Goal: Transaction & Acquisition: Purchase product/service

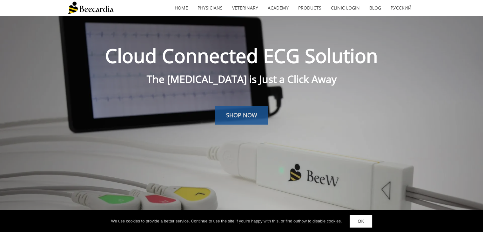
click at [213, 114] on span "SHOP NOW" at bounding box center [241, 115] width 31 height 8
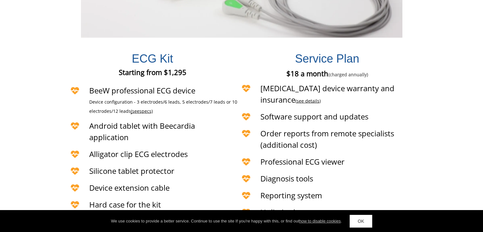
scroll to position [1543, 0]
click at [142, 108] on span "specs)" at bounding box center [145, 111] width 13 height 6
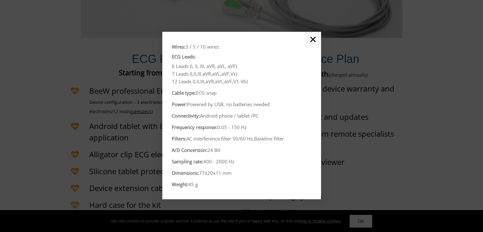
click at [213, 37] on link "✕" at bounding box center [313, 40] width 16 height 16
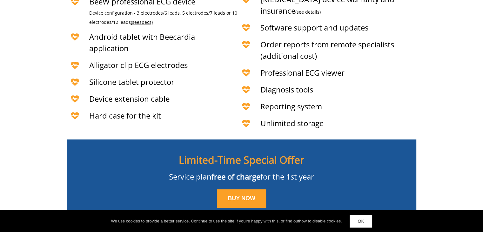
scroll to position [1652, 0]
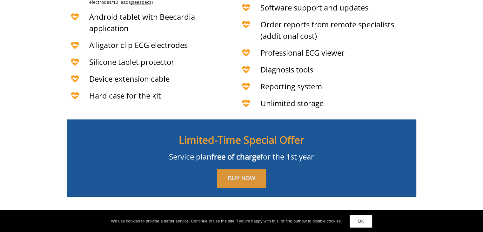
click at [213, 175] on span "BUY NOW" at bounding box center [242, 178] width 28 height 6
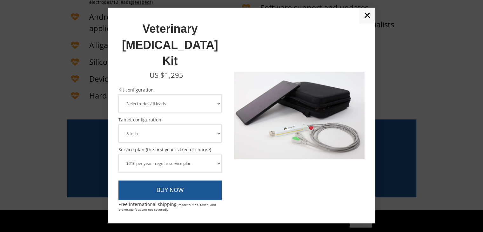
click at [213, 94] on select "3 electrodes / 6 leads 5 electrodes / 7 leads" at bounding box center [170, 103] width 104 height 18
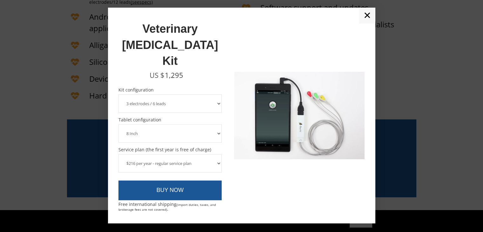
click at [118, 94] on select "3 electrodes / 6 leads 5 electrodes / 7 leads" at bounding box center [170, 103] width 104 height 18
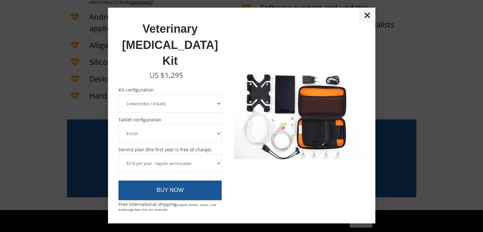
click at [213, 124] on select "8 Inch 10 Inch" at bounding box center [170, 133] width 104 height 18
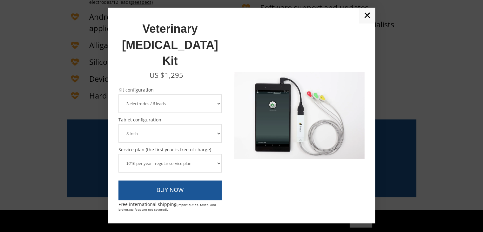
click at [213, 124] on select "8 Inch 10 Inch" at bounding box center [170, 133] width 104 height 18
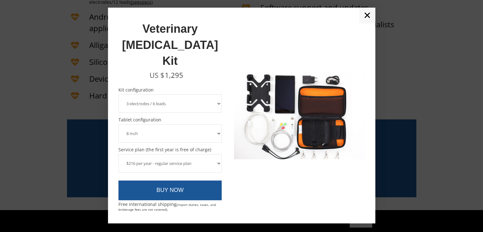
click at [213, 124] on select "8 Inch 10 Inch" at bounding box center [170, 133] width 104 height 18
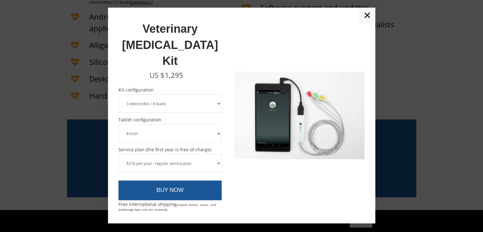
click at [213, 124] on select "8 Inch 10 Inch" at bounding box center [170, 133] width 104 height 18
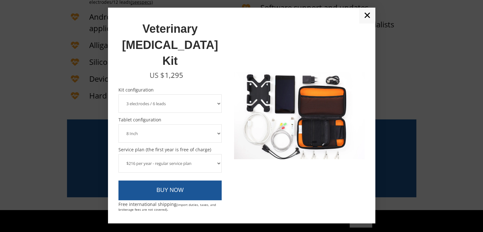
click at [213, 154] on select "$216 per year - regular service plan $120 per year - plan without the device in…" at bounding box center [170, 163] width 104 height 18
click at [213, 124] on select "8 Inch 10 Inch" at bounding box center [170, 133] width 104 height 18
click at [118, 124] on select "8 Inch 10 Inch" at bounding box center [170, 133] width 104 height 18
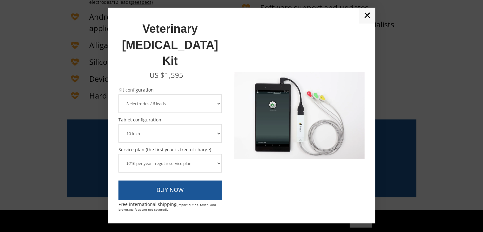
click at [213, 124] on select "8 Inch 10 Inch" at bounding box center [170, 133] width 104 height 18
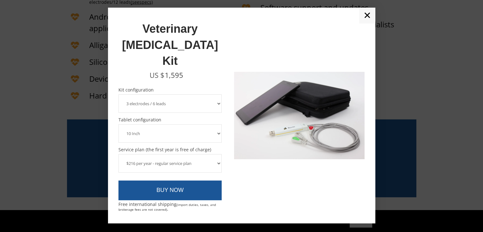
select select "8 Inch"
click at [118, 124] on select "8 Inch 10 Inch" at bounding box center [170, 133] width 104 height 18
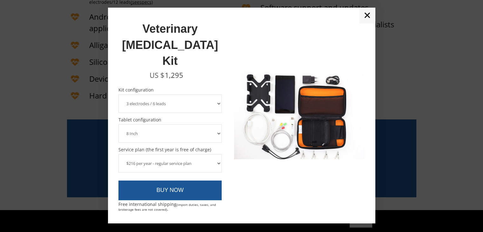
click at [213, 94] on select "3 electrodes / 6 leads 5 electrodes / 7 leads" at bounding box center [170, 103] width 104 height 18
click at [118, 94] on select "3 electrodes / 6 leads 5 electrodes / 7 leads" at bounding box center [170, 103] width 104 height 18
click at [204, 94] on select "3 electrodes / 6 leads 5 electrodes / 7 leads" at bounding box center [170, 103] width 104 height 18
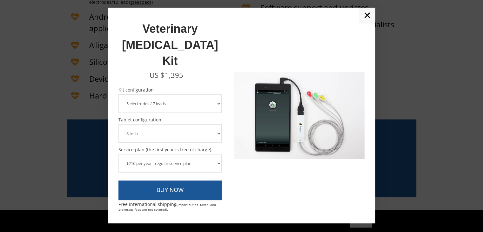
select select "3 electrodes / 6 leads"
click at [118, 94] on select "3 electrodes / 6 leads 5 electrodes / 7 leads" at bounding box center [170, 103] width 104 height 18
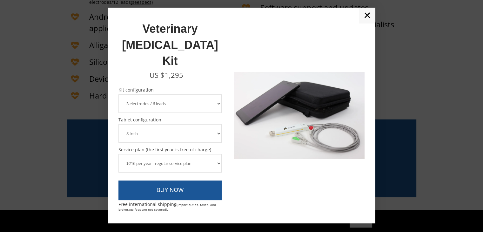
click at [212, 154] on select "$216 per year - regular service plan $120 per year - plan without the device in…" at bounding box center [170, 163] width 104 height 18
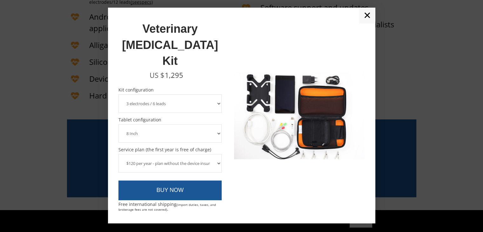
click at [118, 154] on select "$216 per year - regular service plan $120 per year - plan without the device in…" at bounding box center [170, 163] width 104 height 18
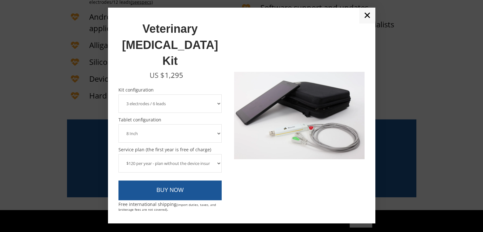
click at [211, 154] on select "$216 per year - regular service plan $120 per year - plan without the device in…" at bounding box center [170, 163] width 104 height 18
select select "$216 per year - regular service plan"
click at [118, 154] on select "$216 per year - regular service plan $120 per year - plan without the device in…" at bounding box center [170, 163] width 104 height 18
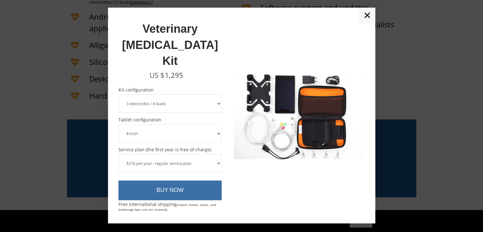
click at [184, 180] on link "BUY NOW" at bounding box center [170, 190] width 104 height 20
